Goal: Information Seeking & Learning: Compare options

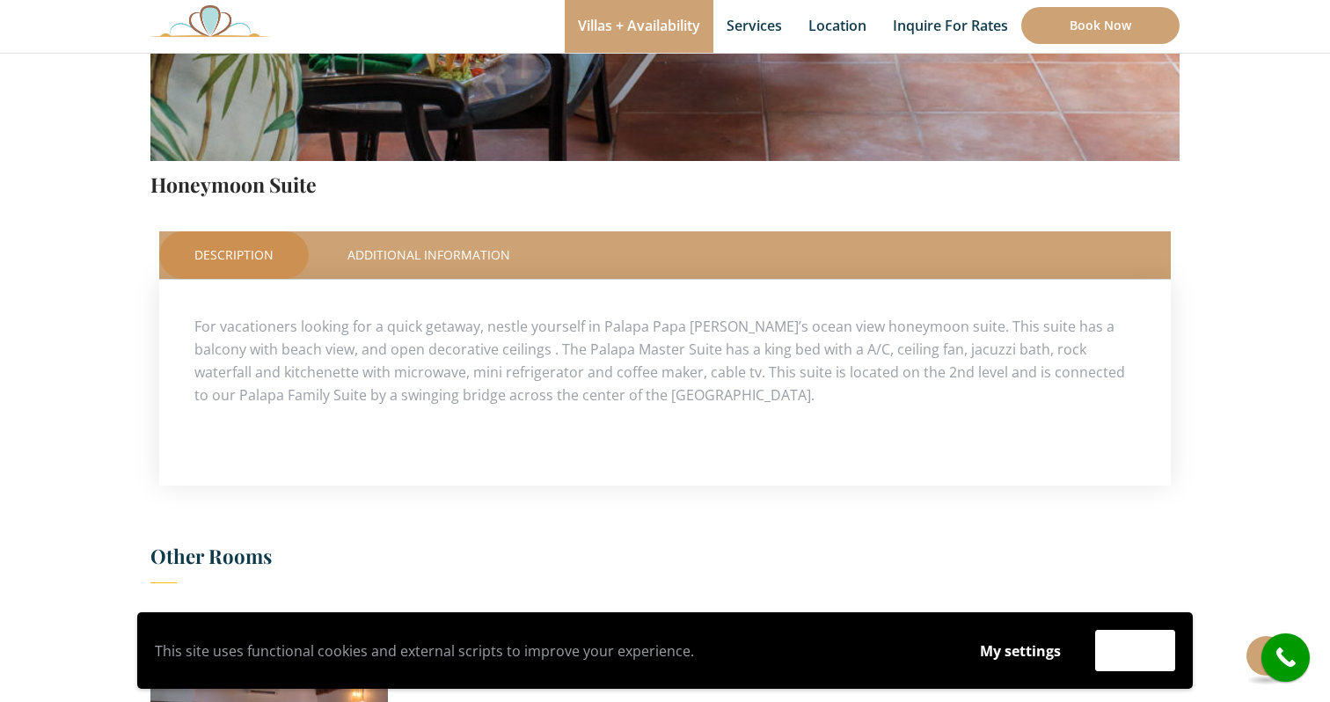
scroll to position [616, 0]
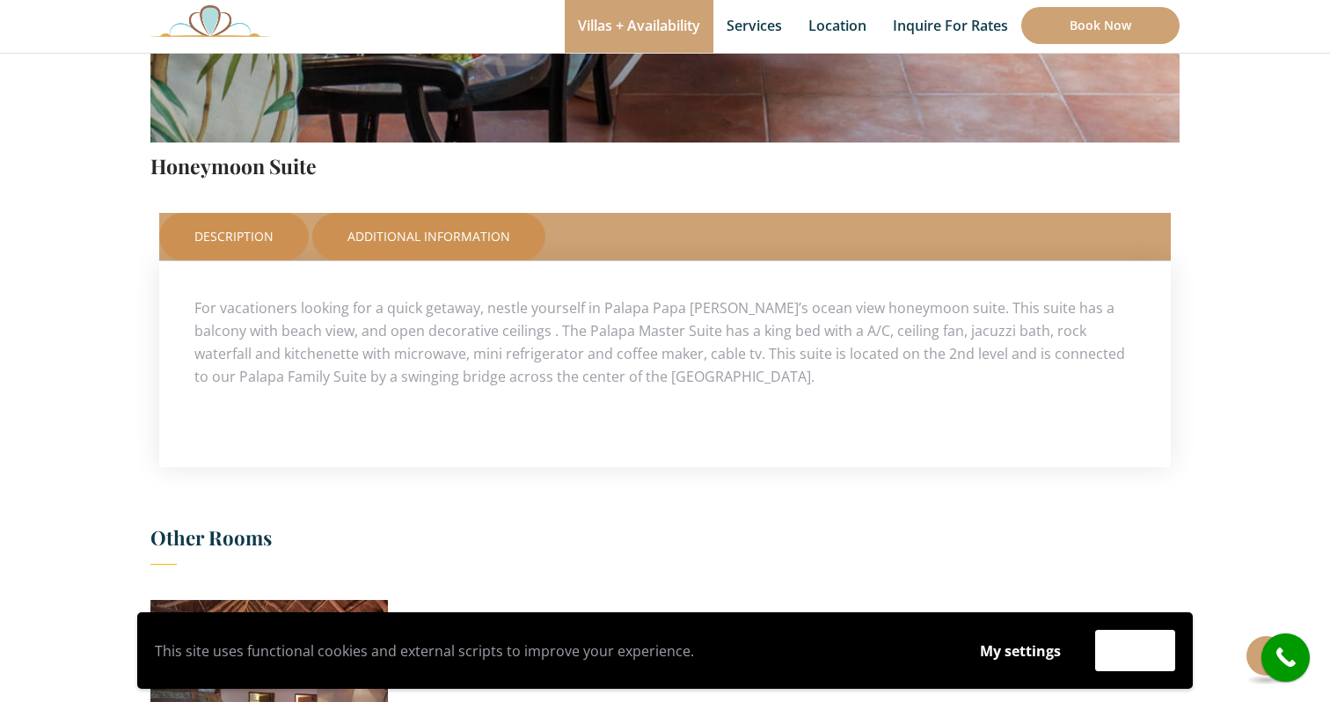
click at [446, 245] on link "Additional Information" at bounding box center [428, 236] width 233 height 47
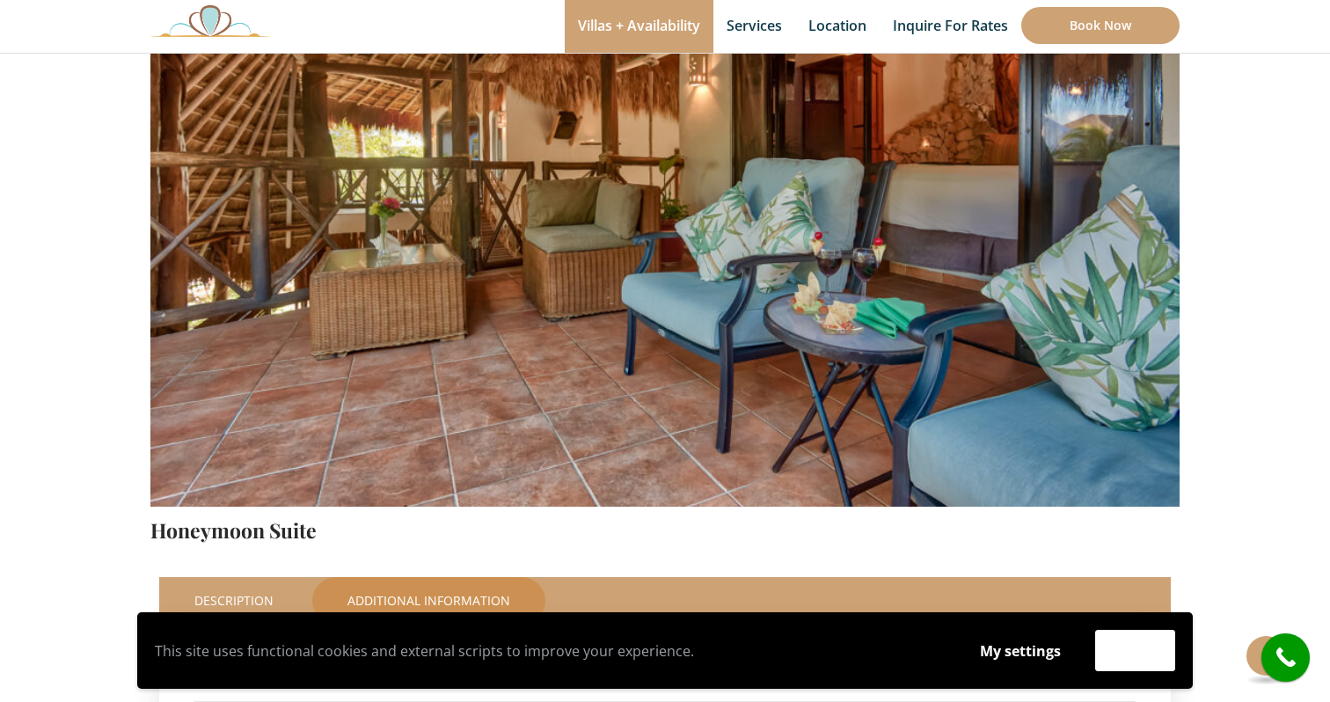
scroll to position [200, 0]
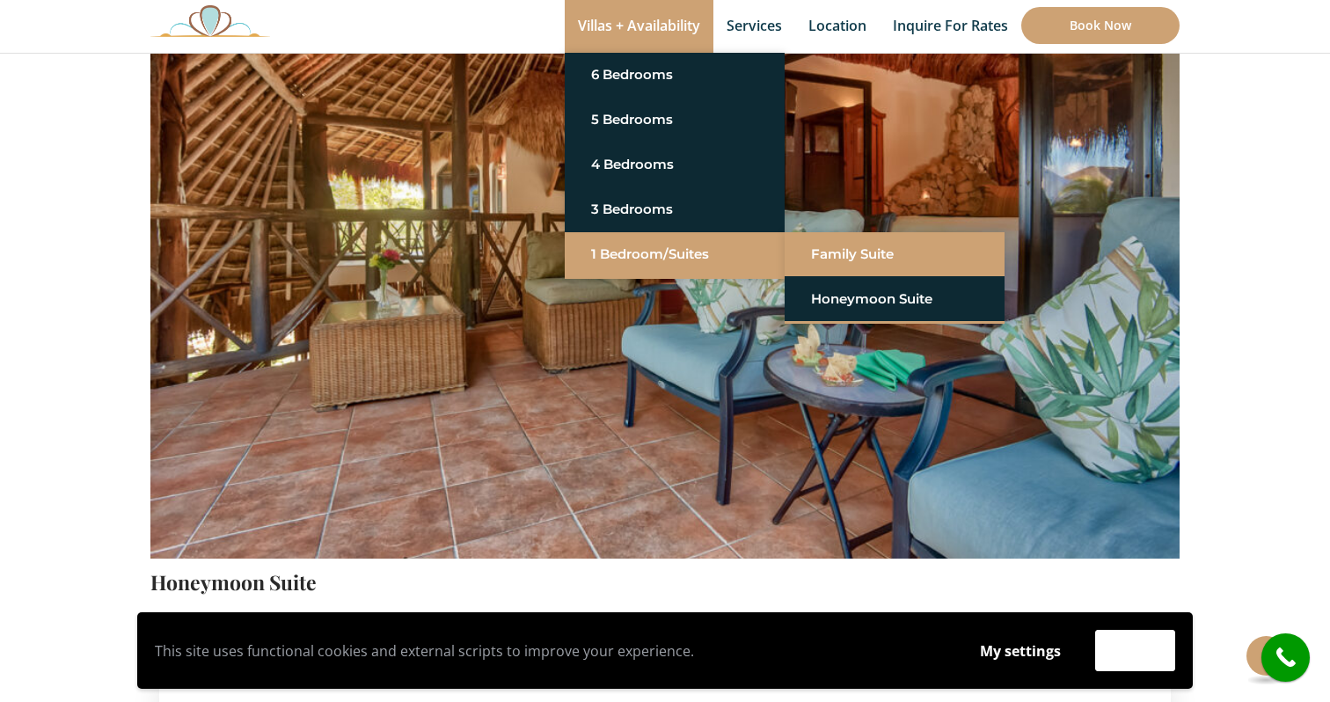
click at [836, 264] on link "Family Suite" at bounding box center [894, 254] width 167 height 32
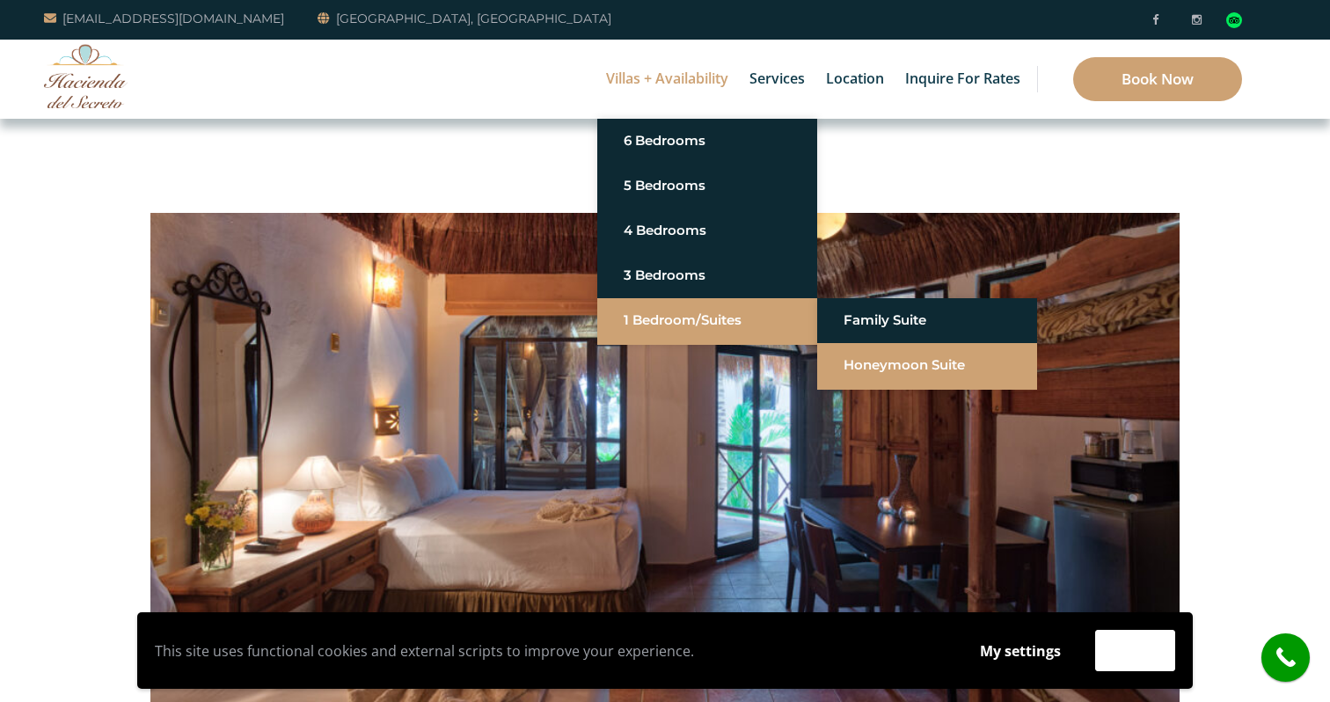
click at [880, 363] on link "Honeymoon Suite" at bounding box center [926, 365] width 167 height 32
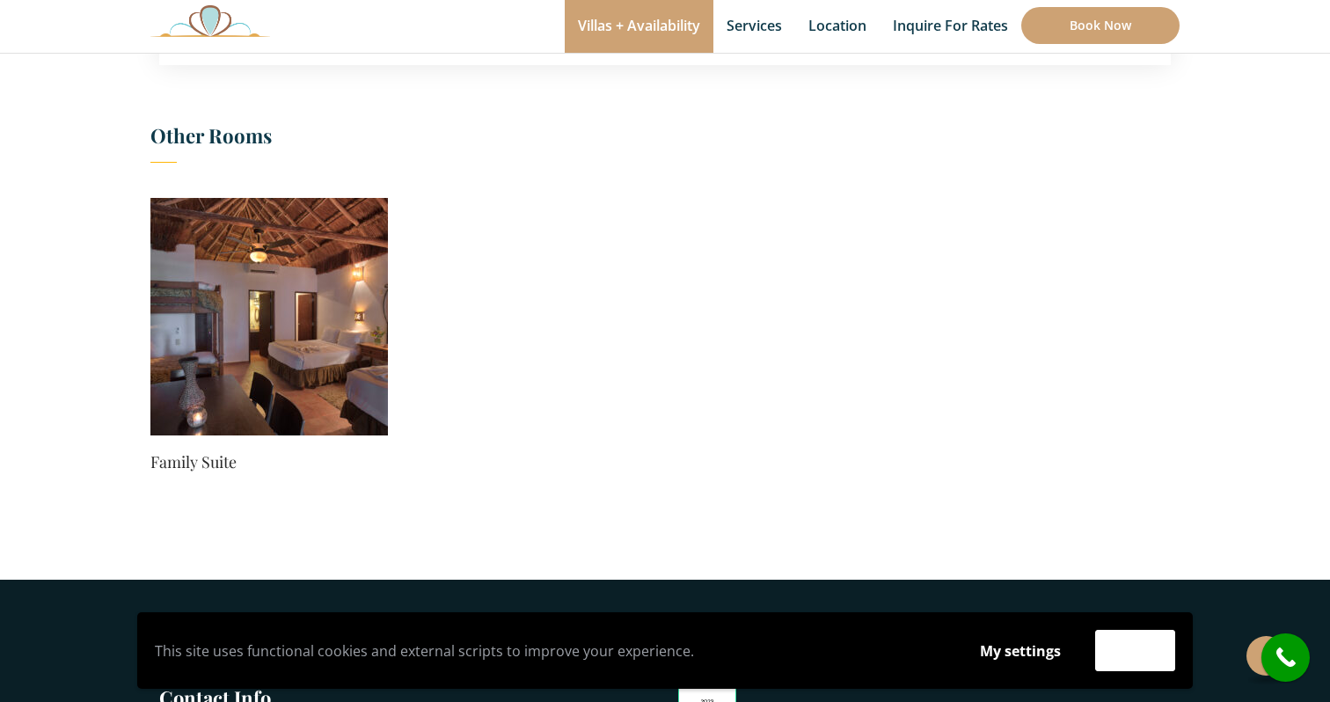
scroll to position [1029, 0]
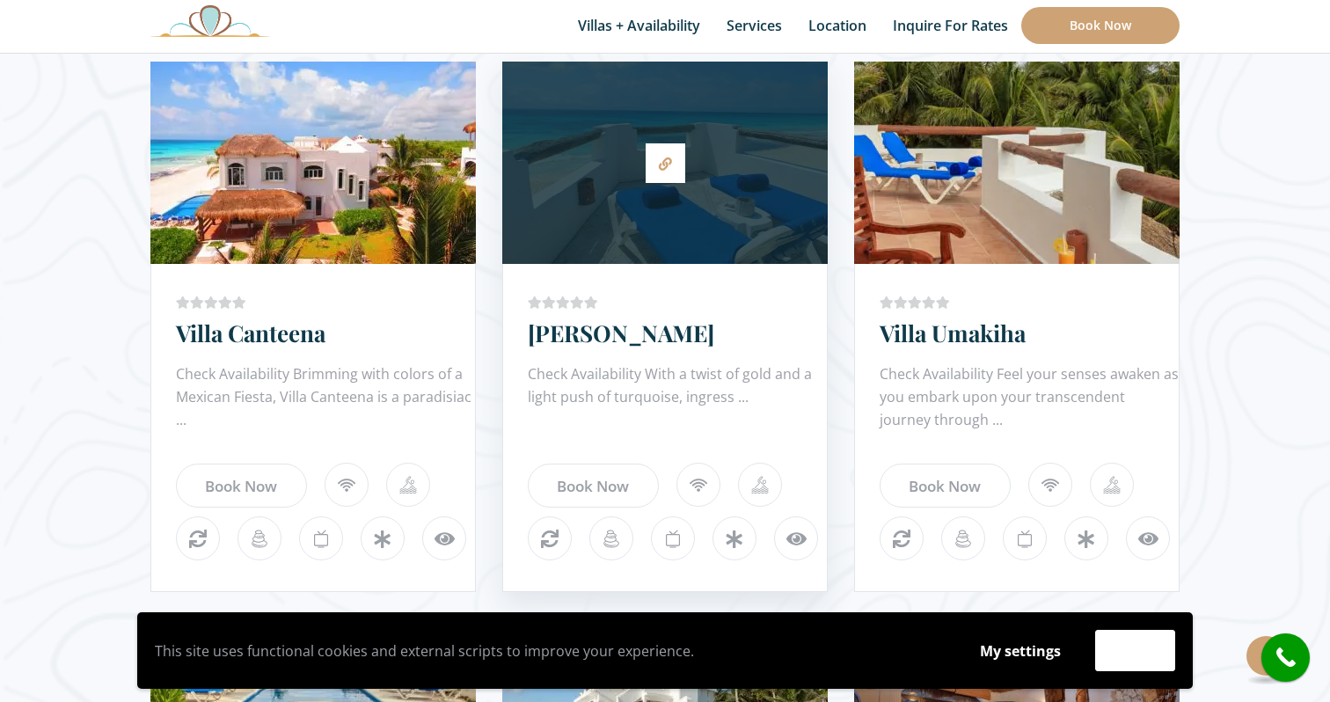
scroll to position [1058, 0]
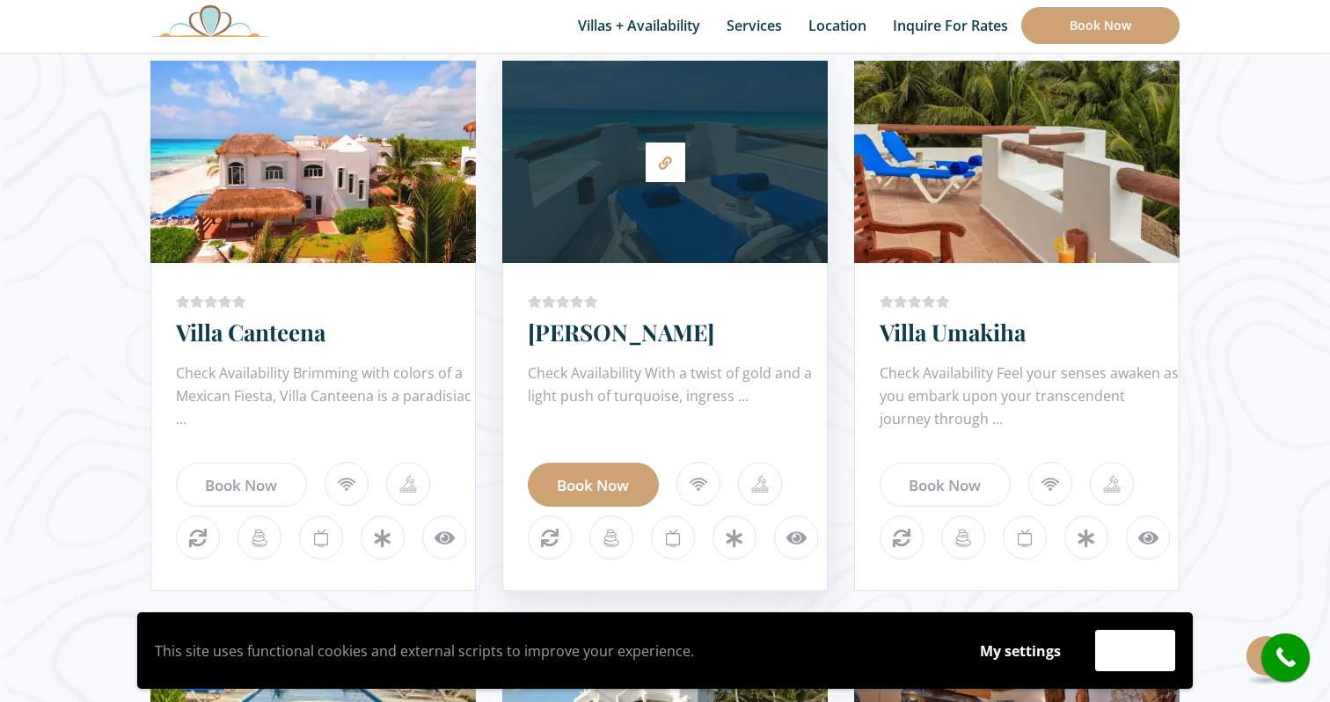
click at [602, 477] on link "Book Now" at bounding box center [593, 485] width 131 height 44
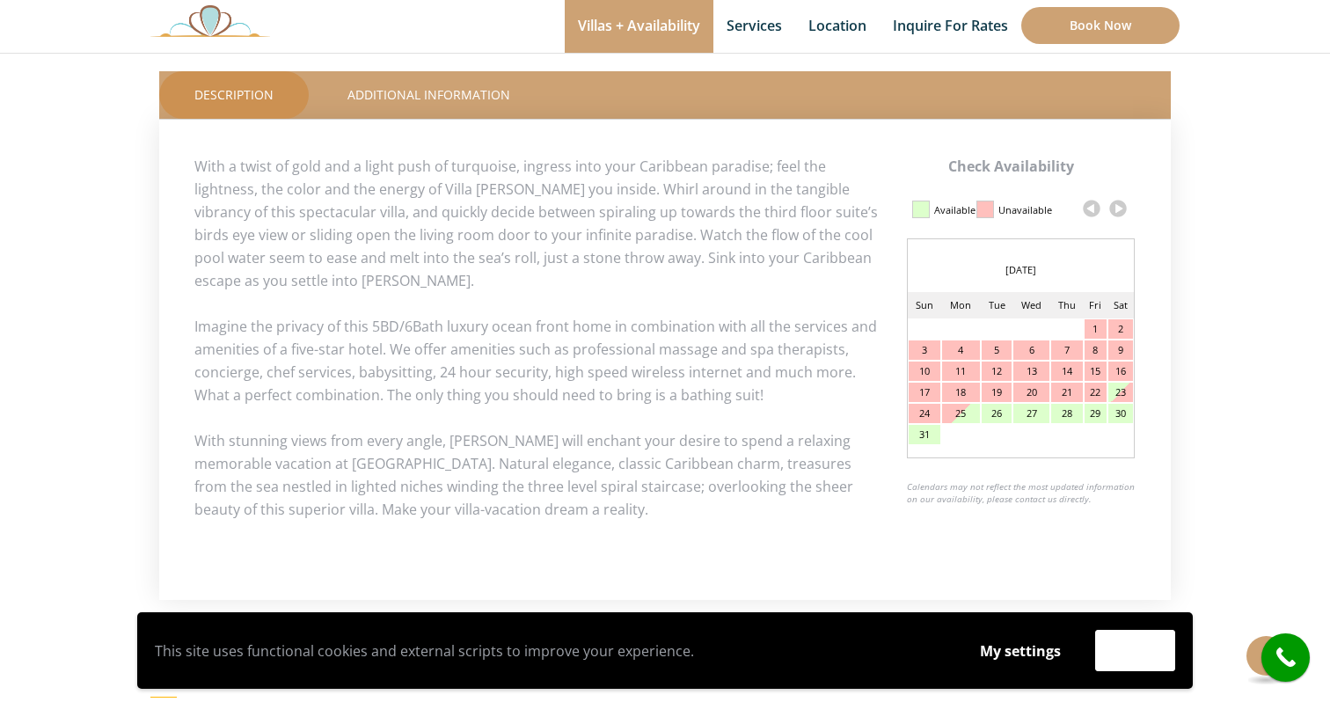
scroll to position [793, 0]
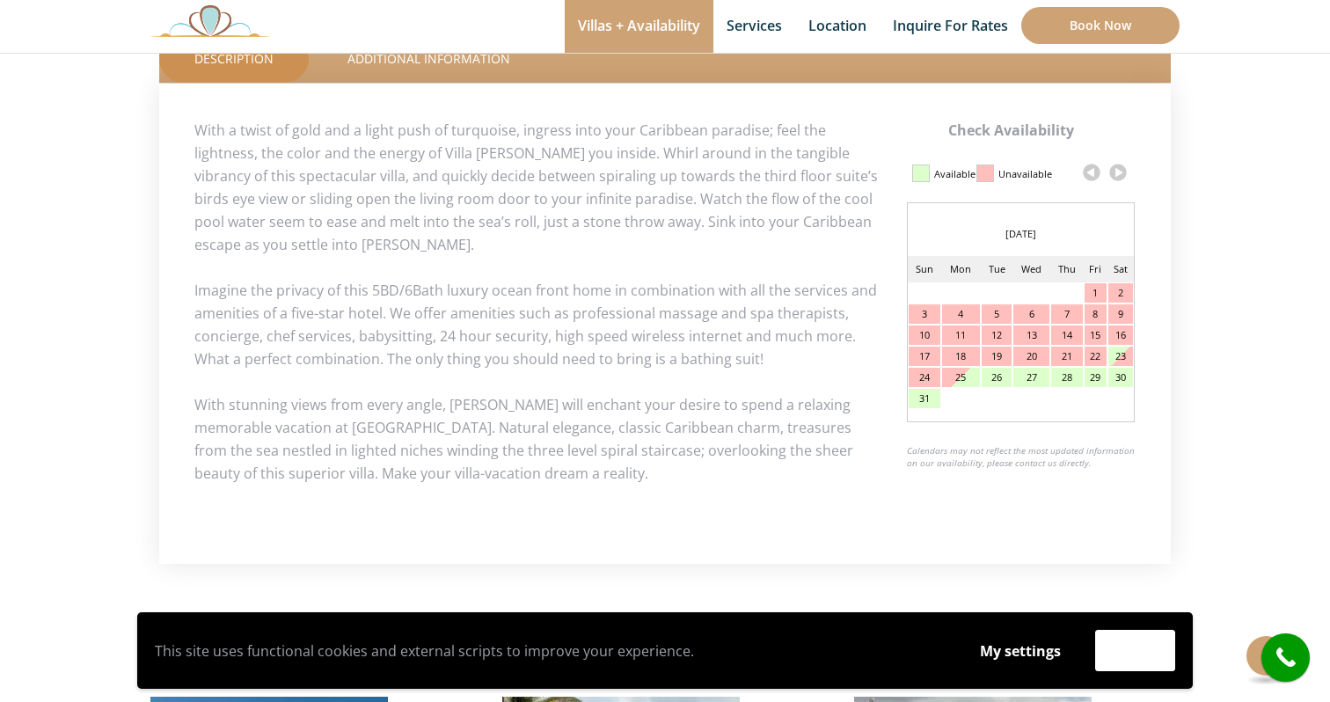
click at [1121, 179] on link at bounding box center [1118, 172] width 26 height 26
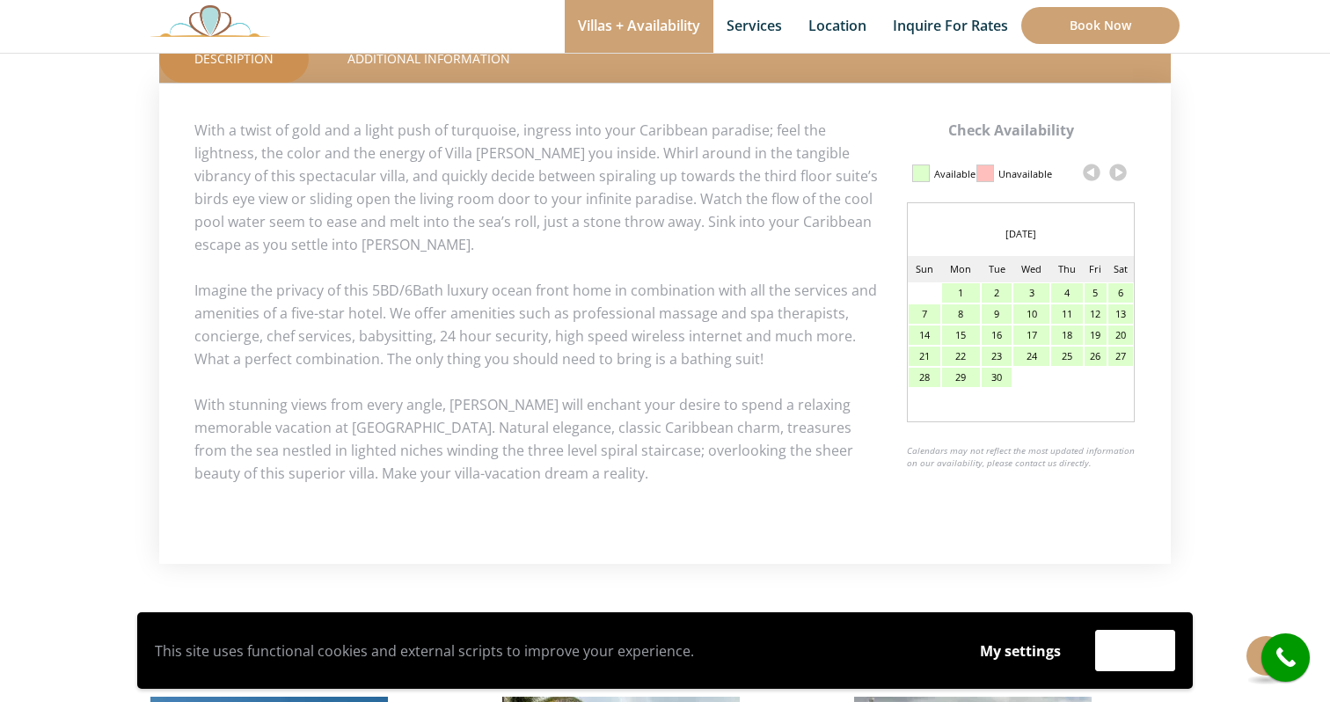
click at [1121, 179] on link at bounding box center [1118, 172] width 26 height 26
click at [763, 359] on p "Imagine the privacy of this 5BD/6Bath luxury ocean front home in combination wi…" at bounding box center [664, 324] width 941 height 91
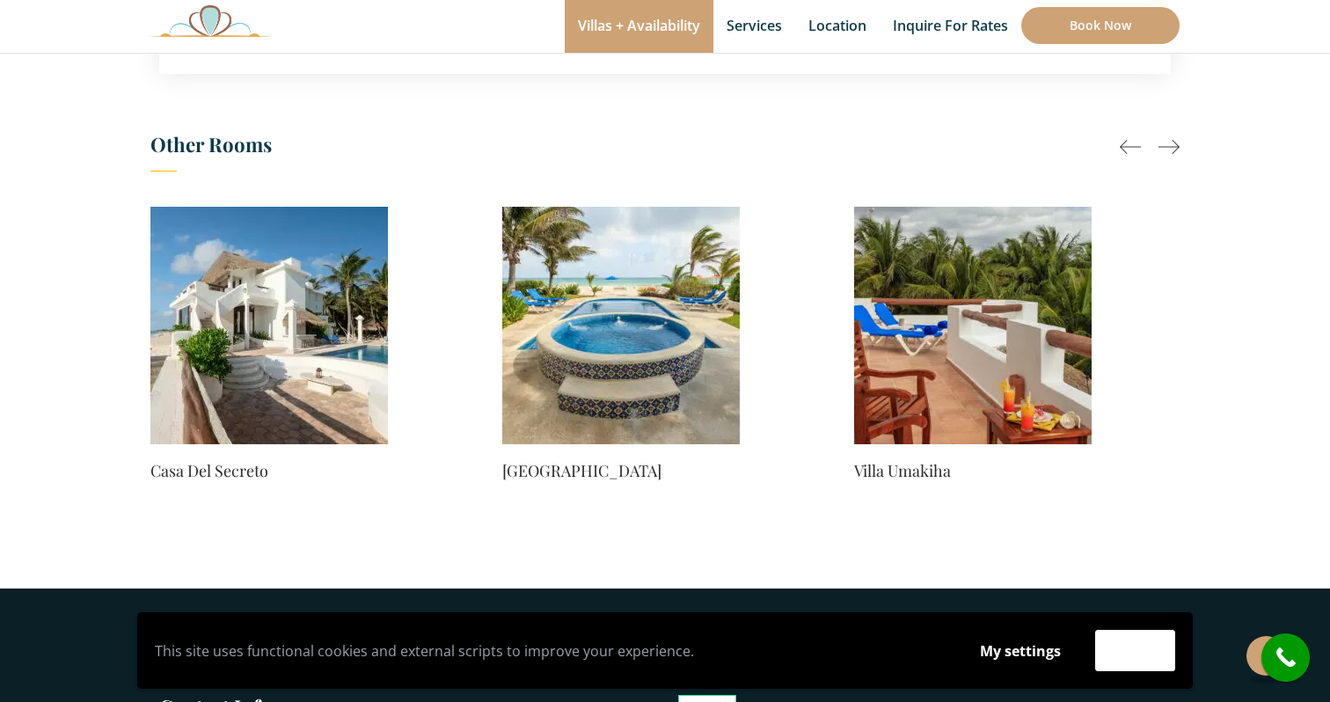
scroll to position [1288, 0]
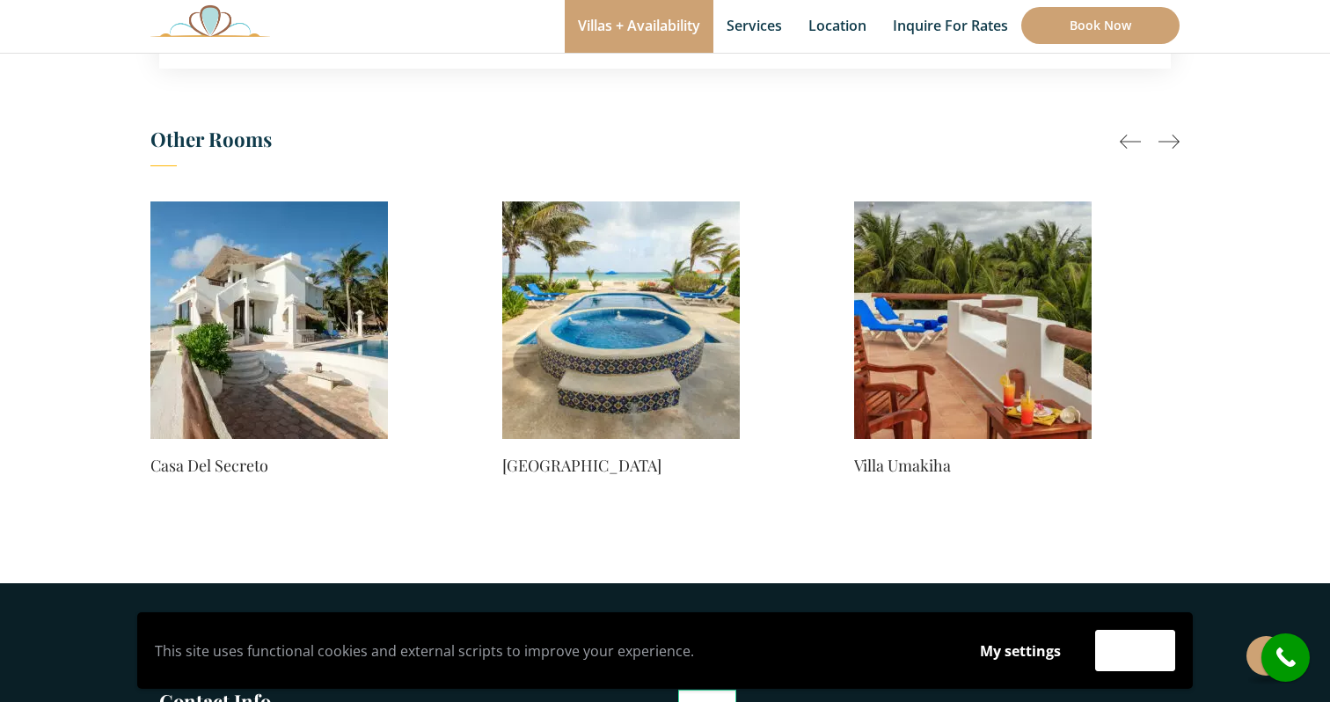
click at [654, 381] on img at bounding box center [620, 319] width 237 height 237
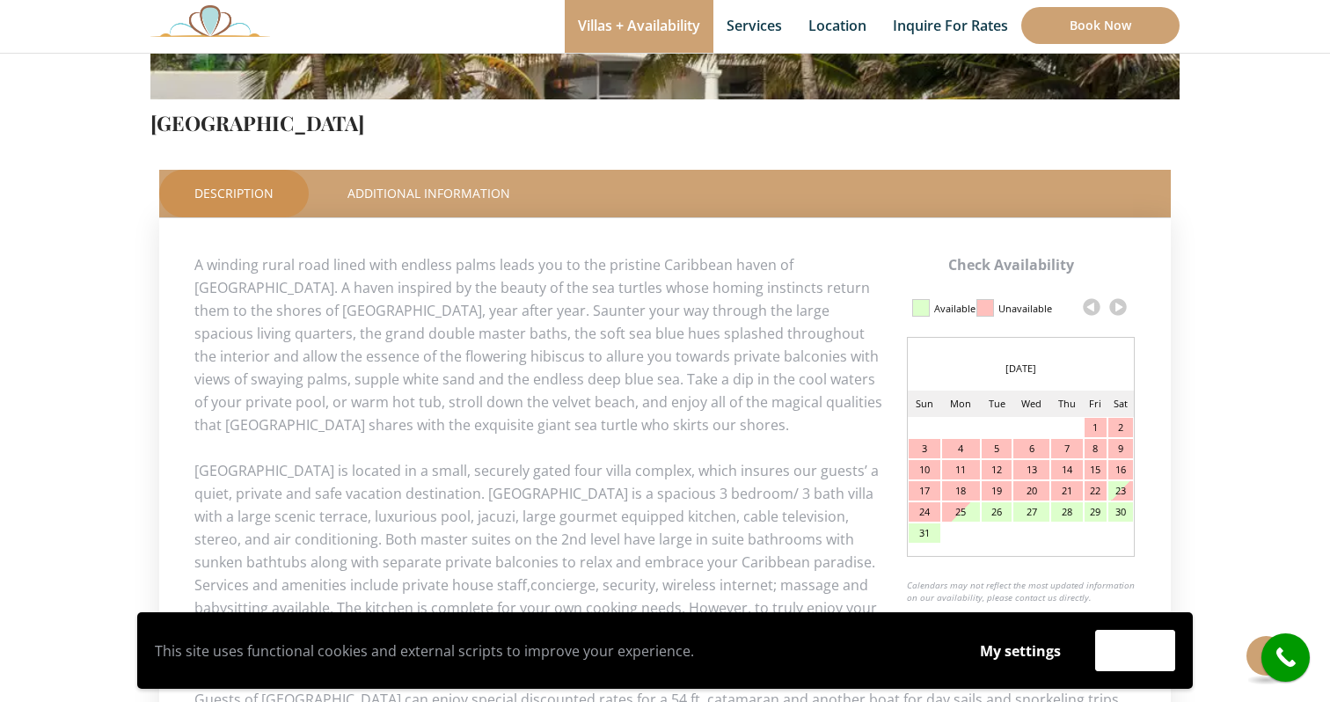
scroll to position [653, 0]
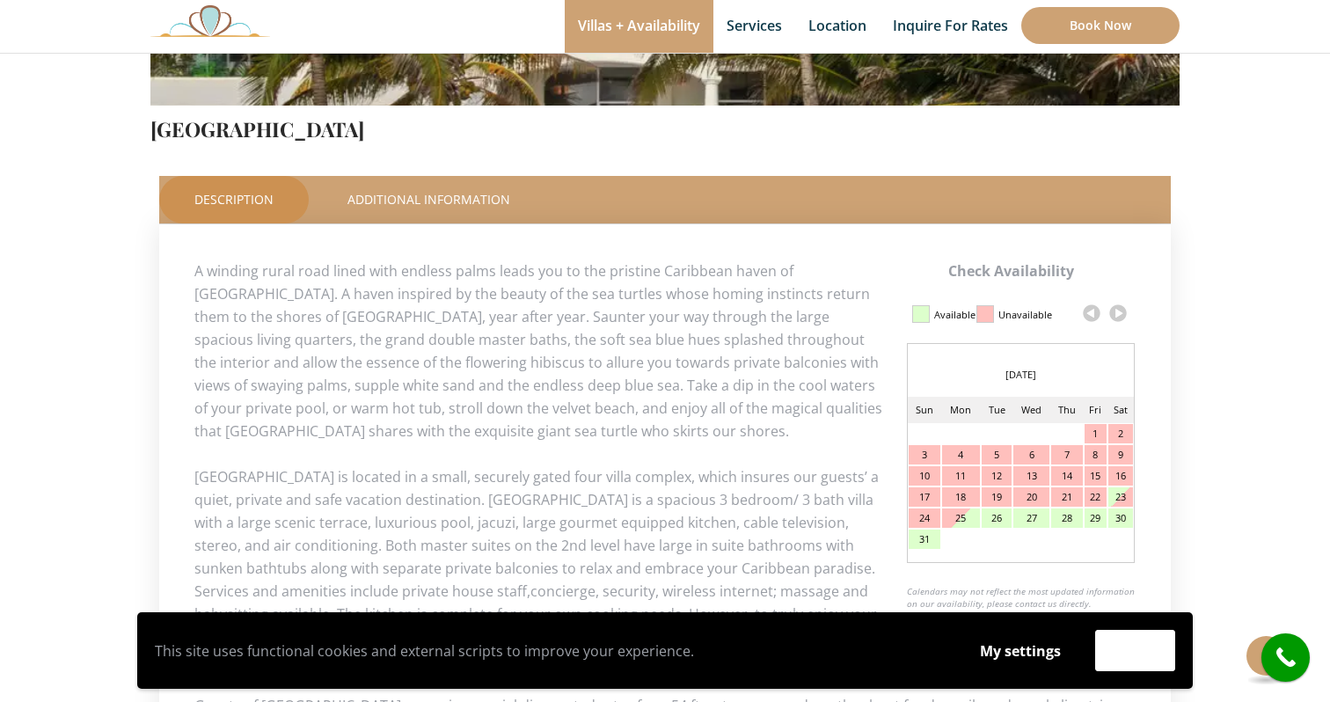
click at [1118, 315] on link at bounding box center [1118, 313] width 26 height 26
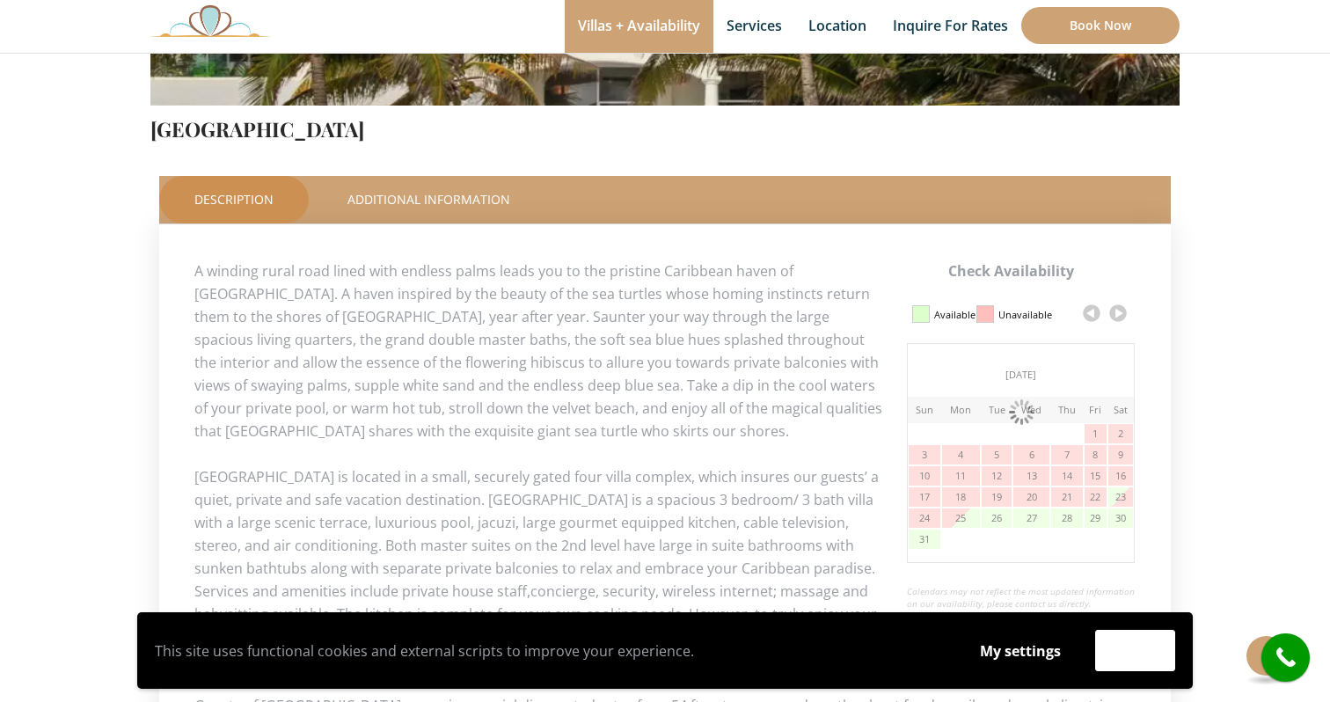
click at [1118, 315] on link at bounding box center [1118, 313] width 26 height 26
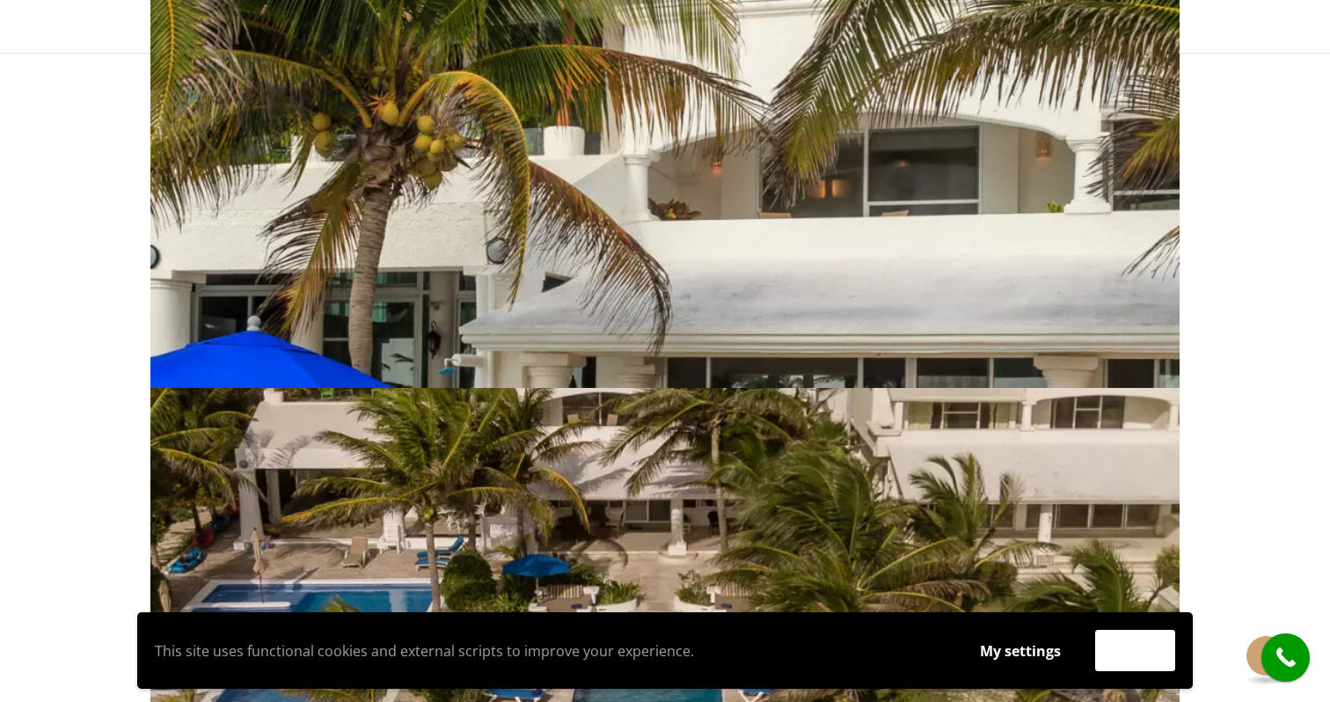
scroll to position [0, 0]
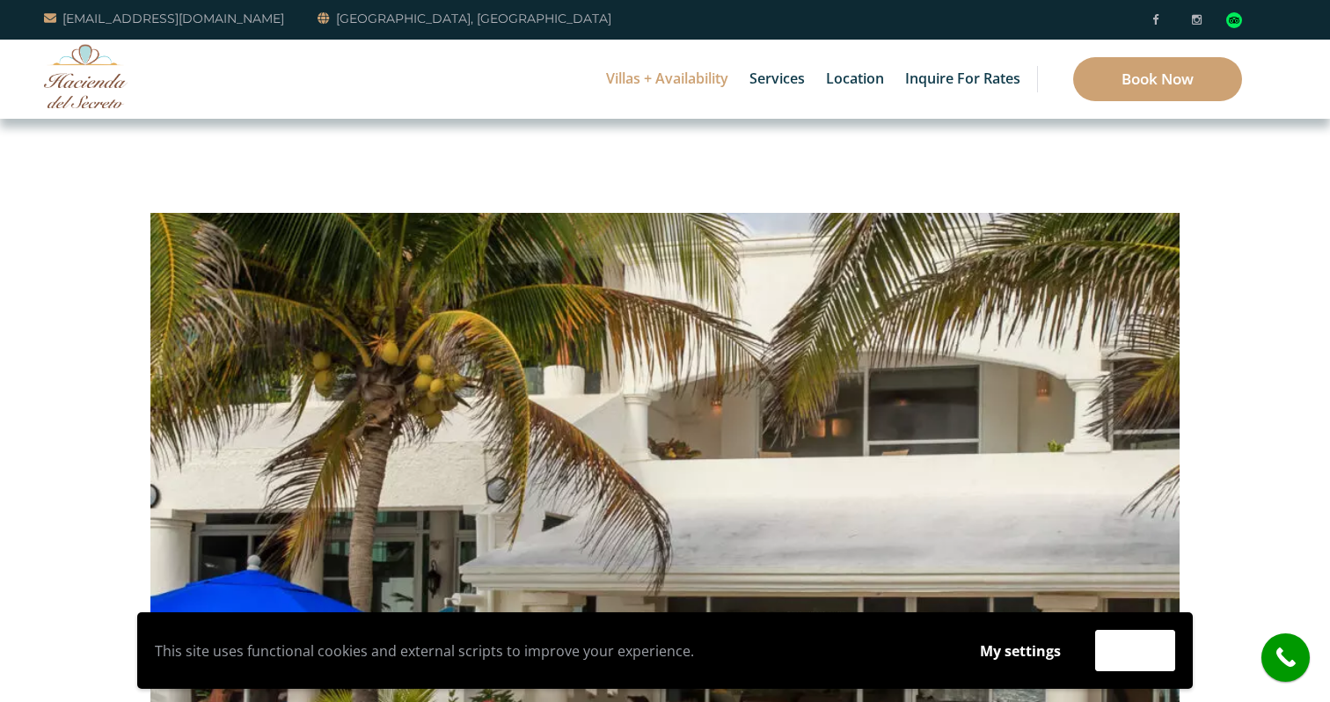
click at [667, 88] on link "6 Bedrooms" at bounding box center [674, 75] width 167 height 32
click at [786, 83] on li "Casa del Secreto" at bounding box center [894, 75] width 220 height 44
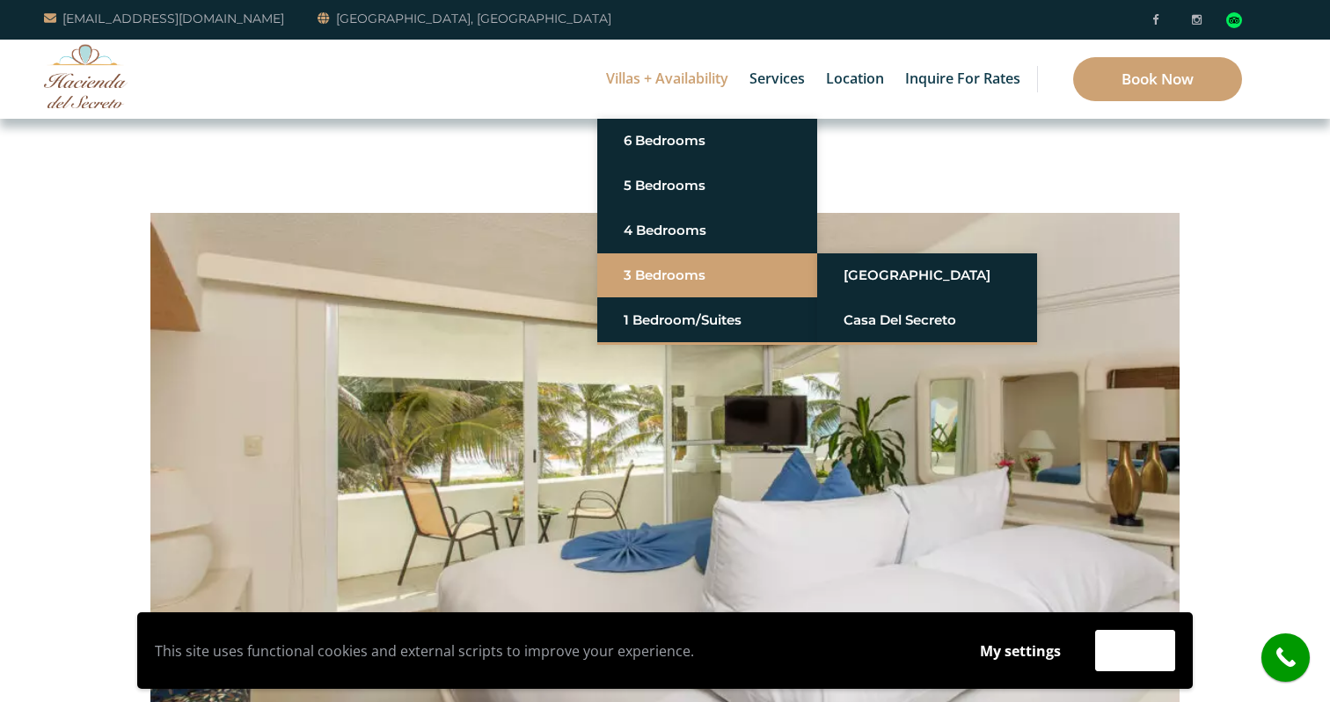
click at [636, 285] on link "3 Bedrooms" at bounding box center [706, 275] width 167 height 32
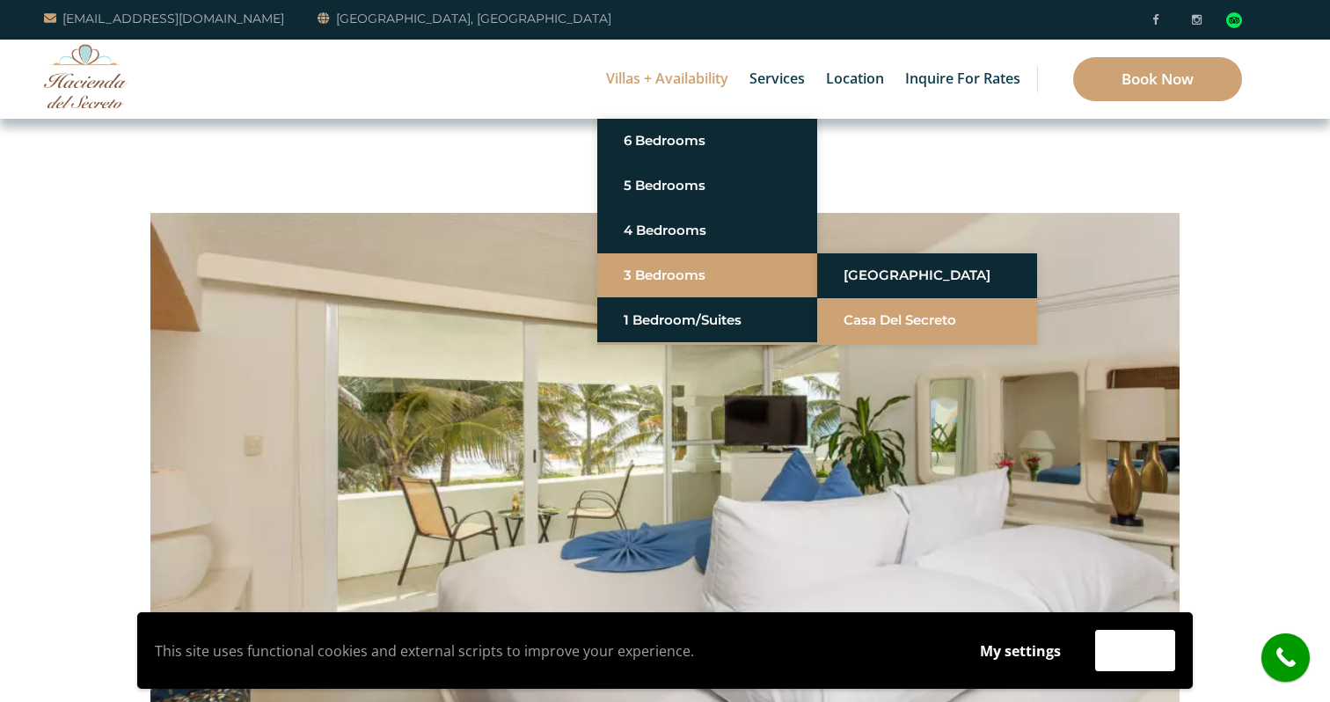
click at [866, 322] on link "Casa del Secreto" at bounding box center [926, 320] width 167 height 32
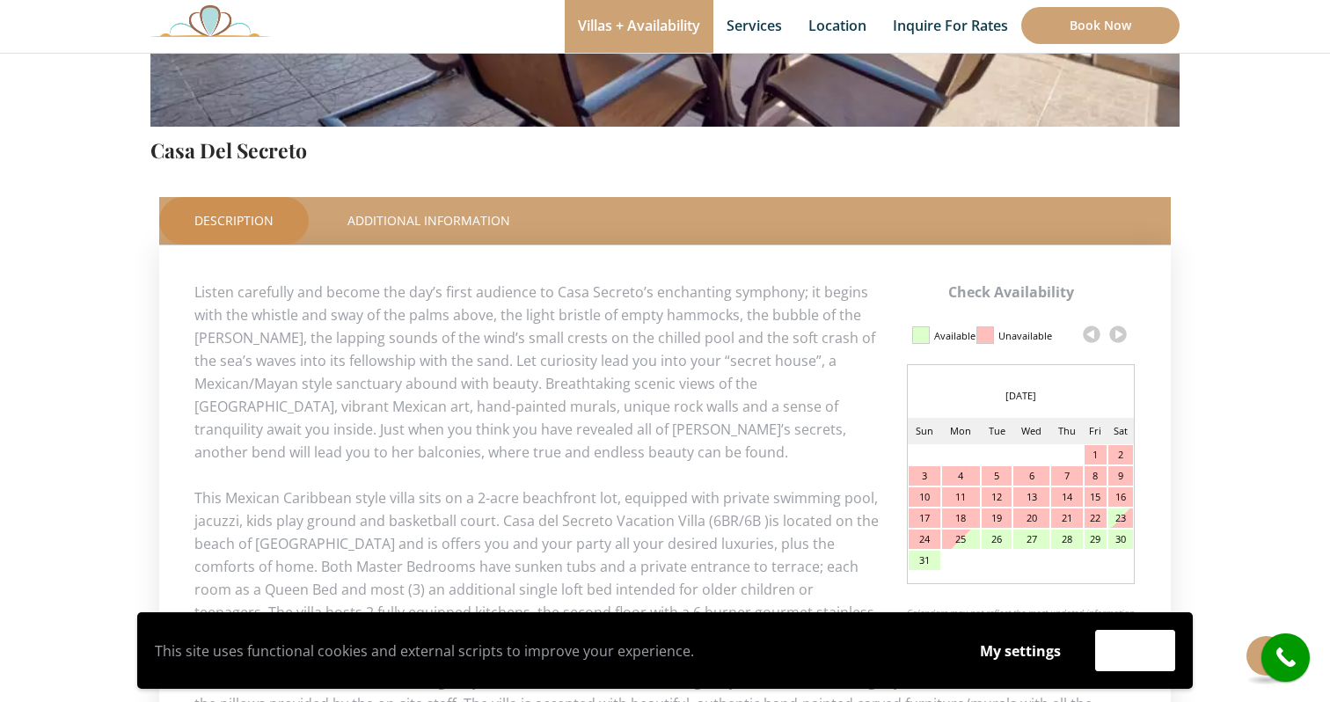
scroll to position [633, 0]
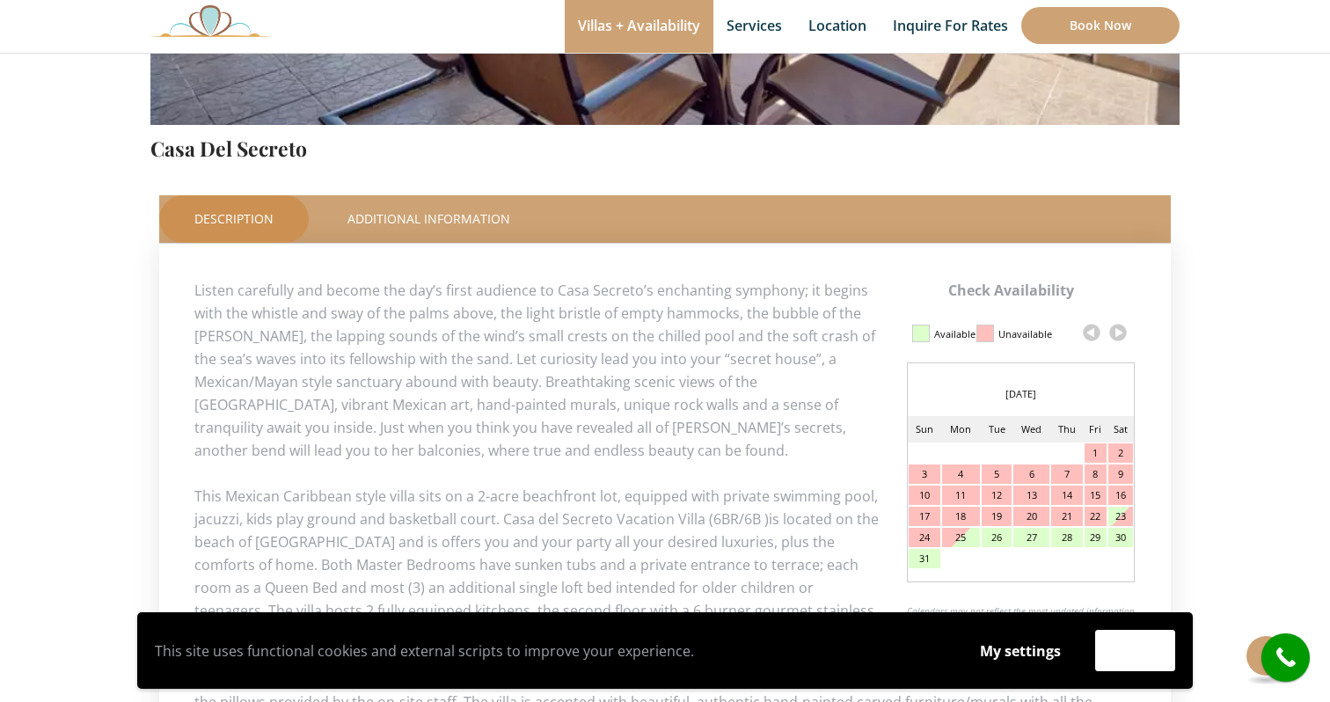
click at [1118, 341] on link at bounding box center [1118, 332] width 26 height 26
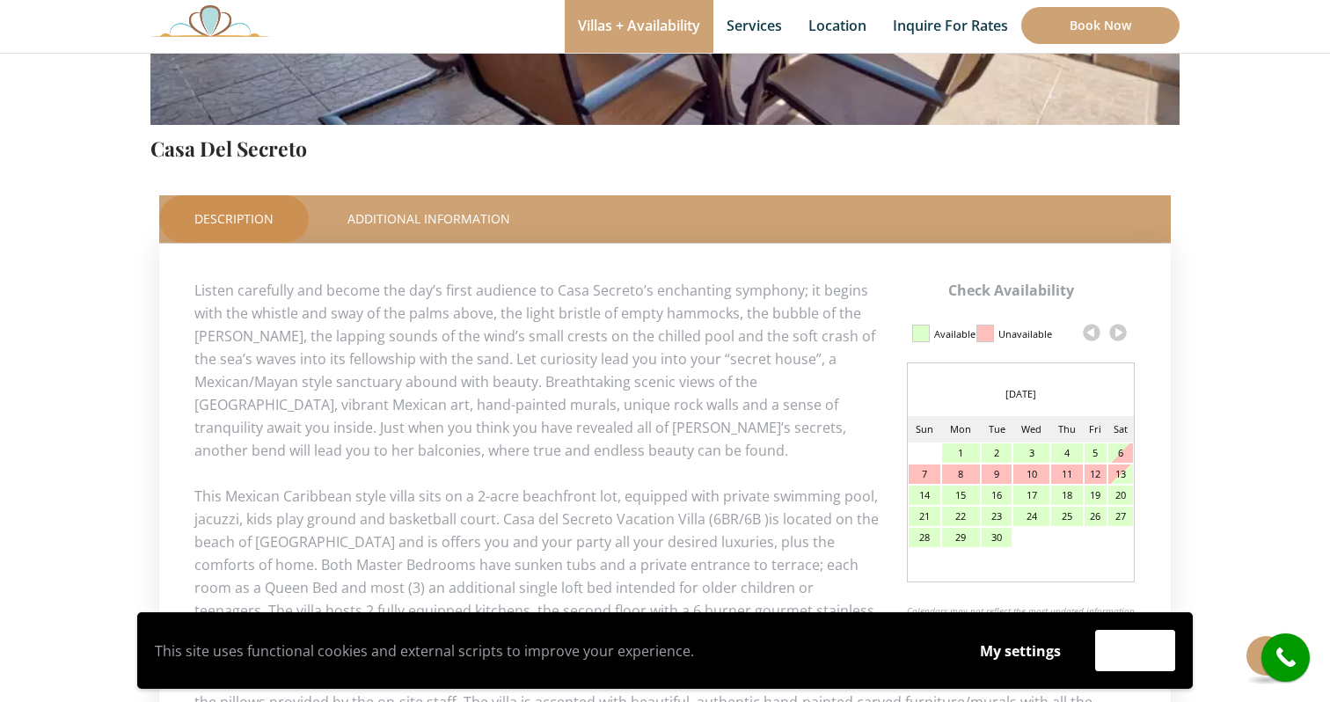
click at [1118, 341] on link at bounding box center [1118, 332] width 26 height 26
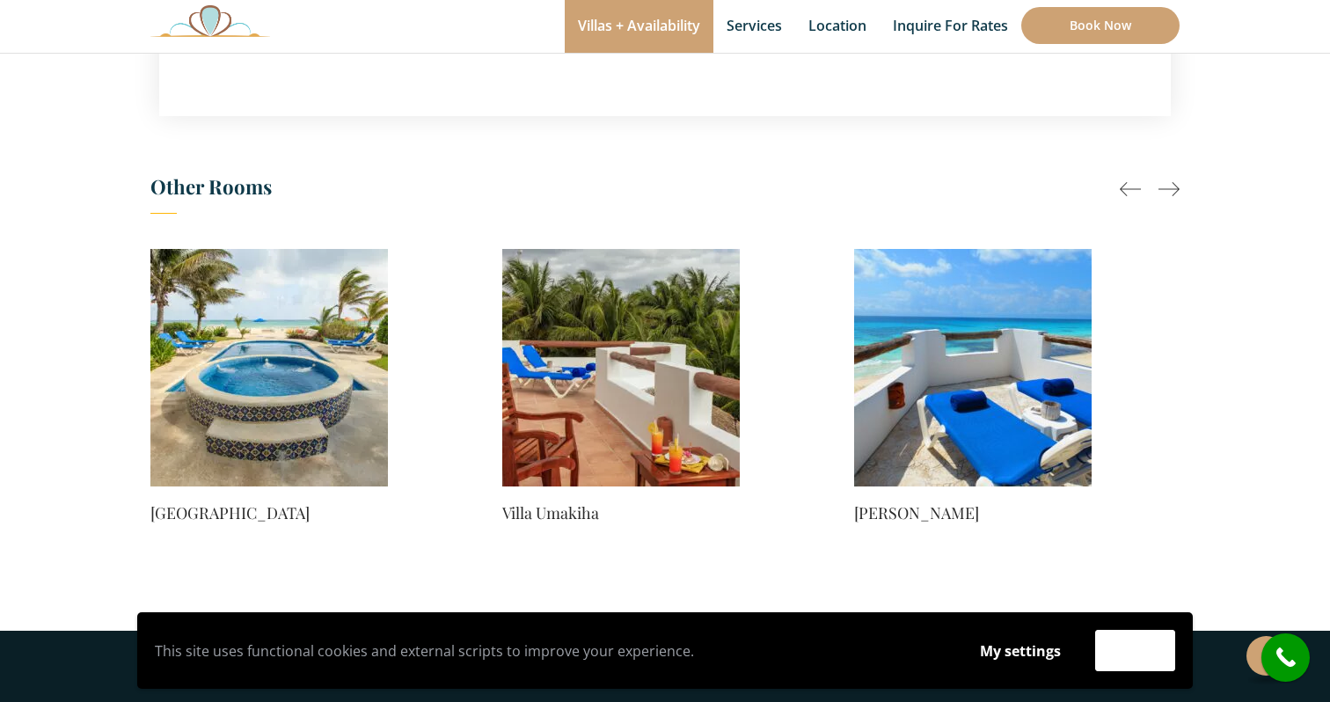
scroll to position [1480, 0]
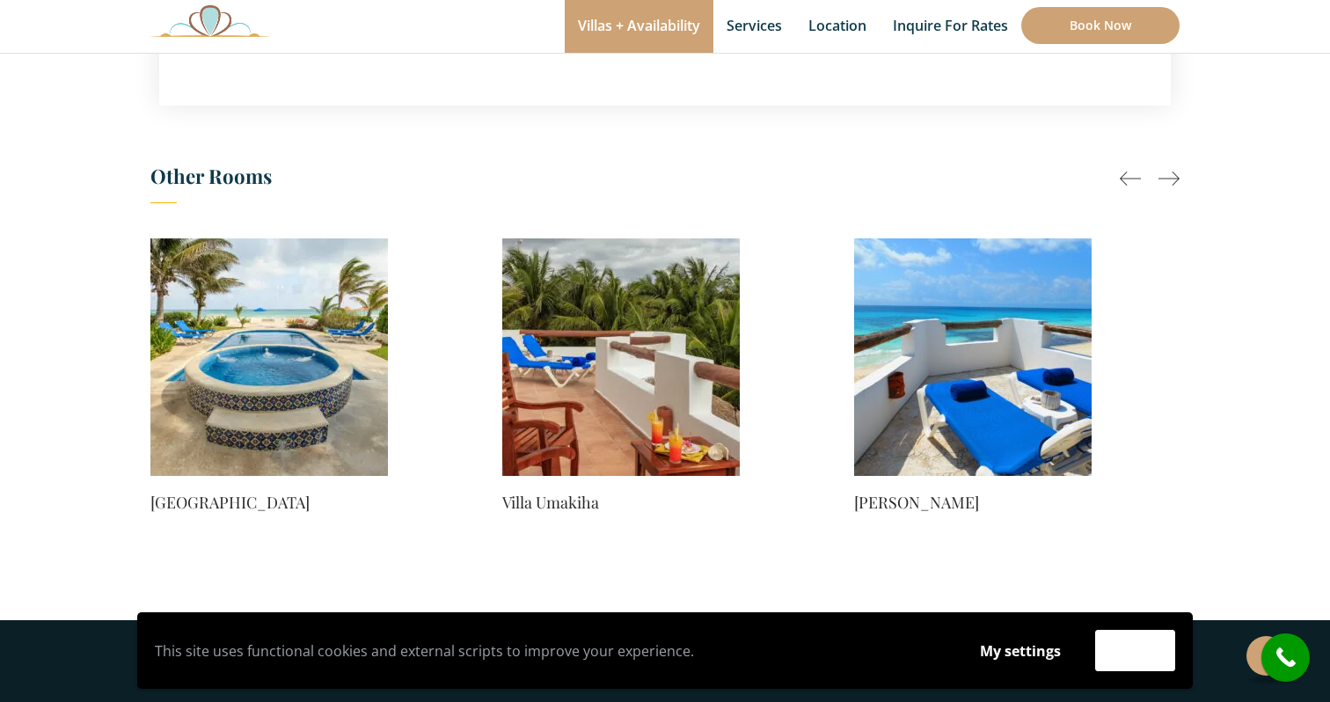
click at [258, 349] on img at bounding box center [268, 356] width 237 height 237
